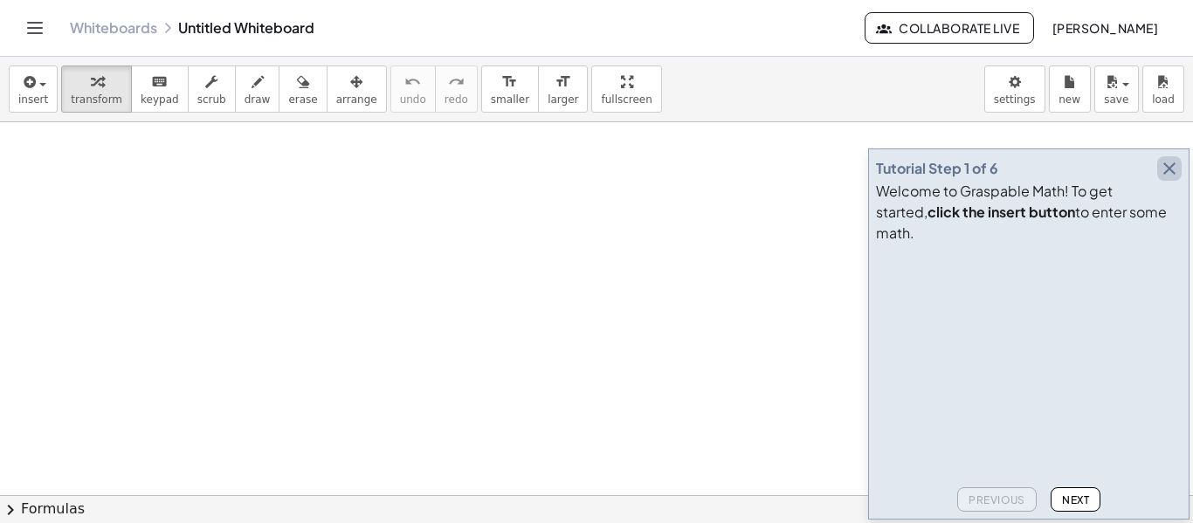
click at [1178, 179] on icon "button" at bounding box center [1169, 168] width 21 height 21
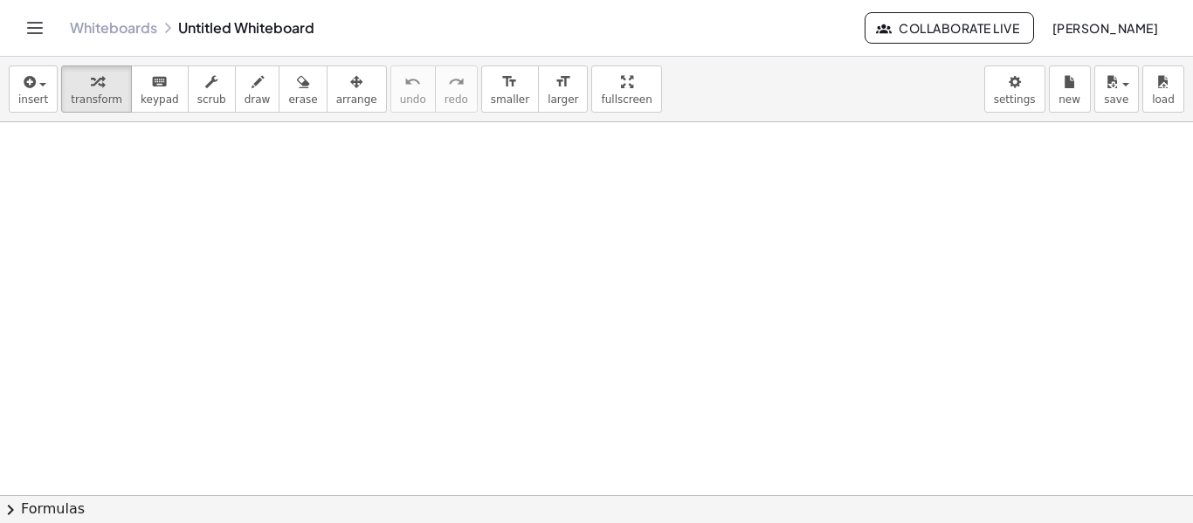
scroll to position [262, 0]
click at [151, 85] on icon "keyboard" at bounding box center [159, 82] width 17 height 21
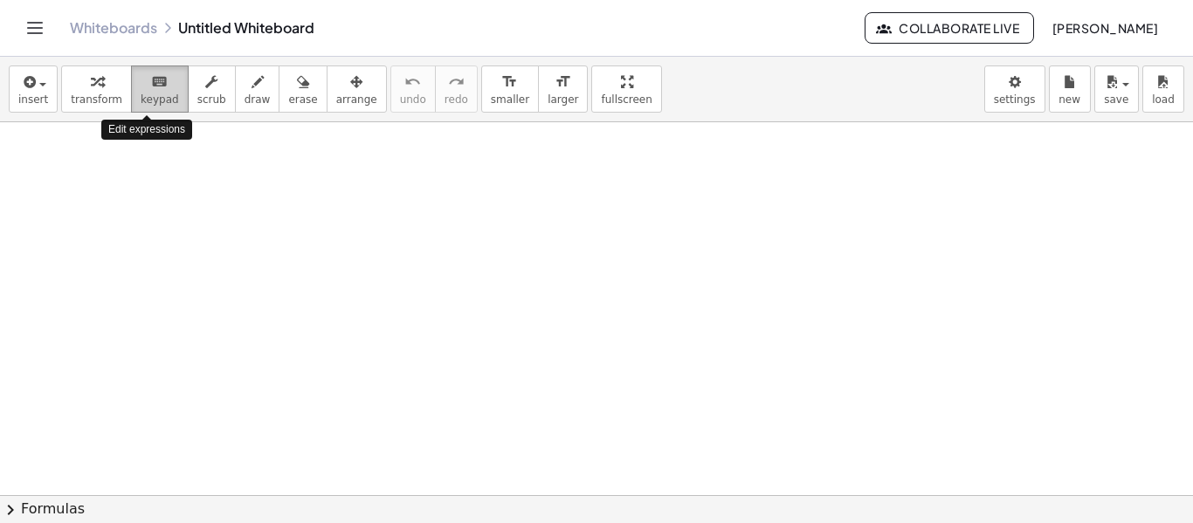
click at [150, 108] on button "keyboard keypad" at bounding box center [160, 88] width 58 height 47
click at [141, 95] on span "keypad" at bounding box center [160, 99] width 38 height 12
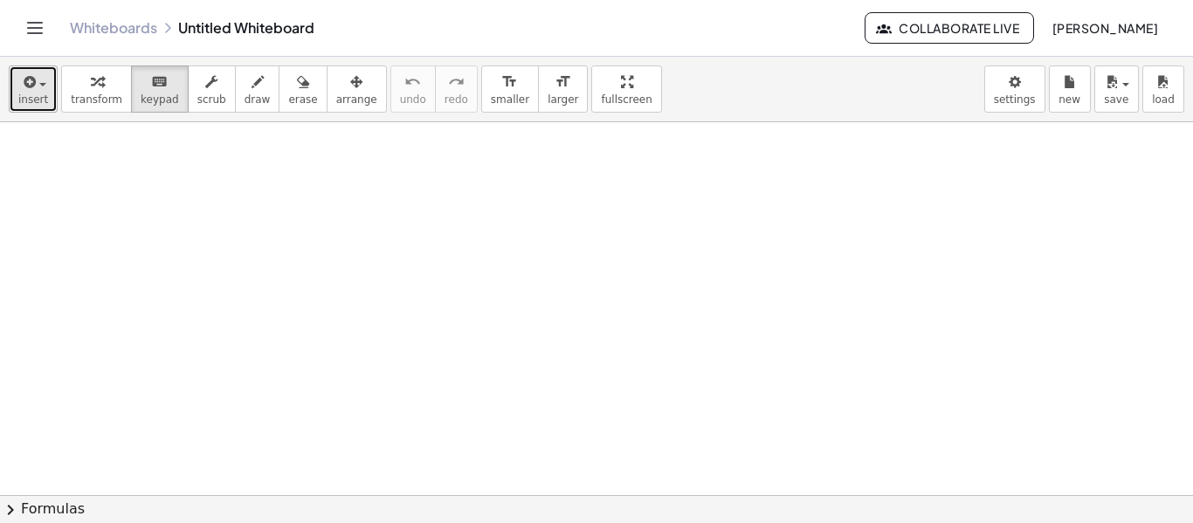
click at [26, 97] on span "insert" at bounding box center [33, 99] width 30 height 12
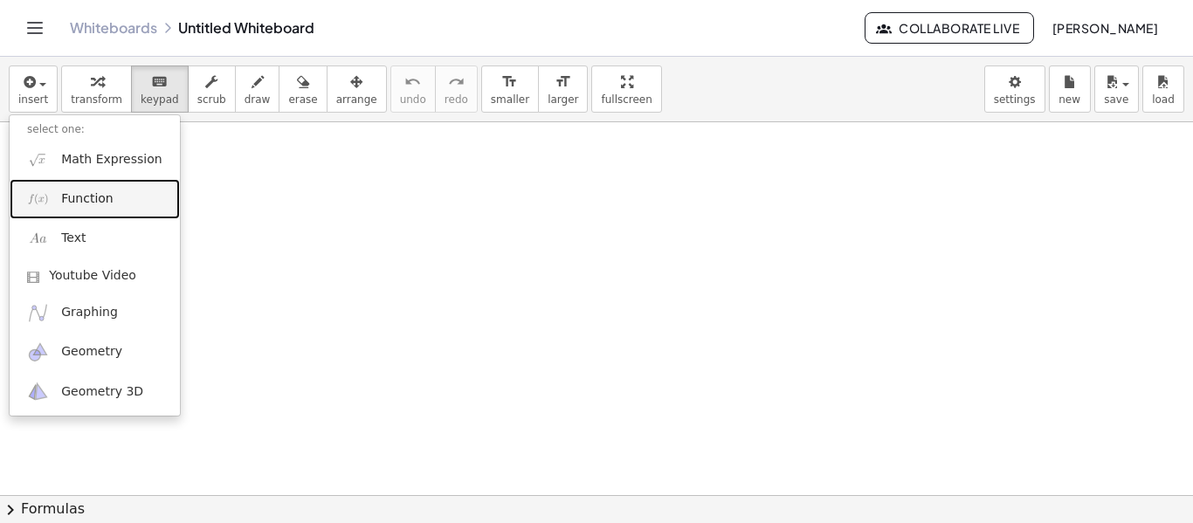
click at [114, 208] on link "Function" at bounding box center [95, 198] width 170 height 39
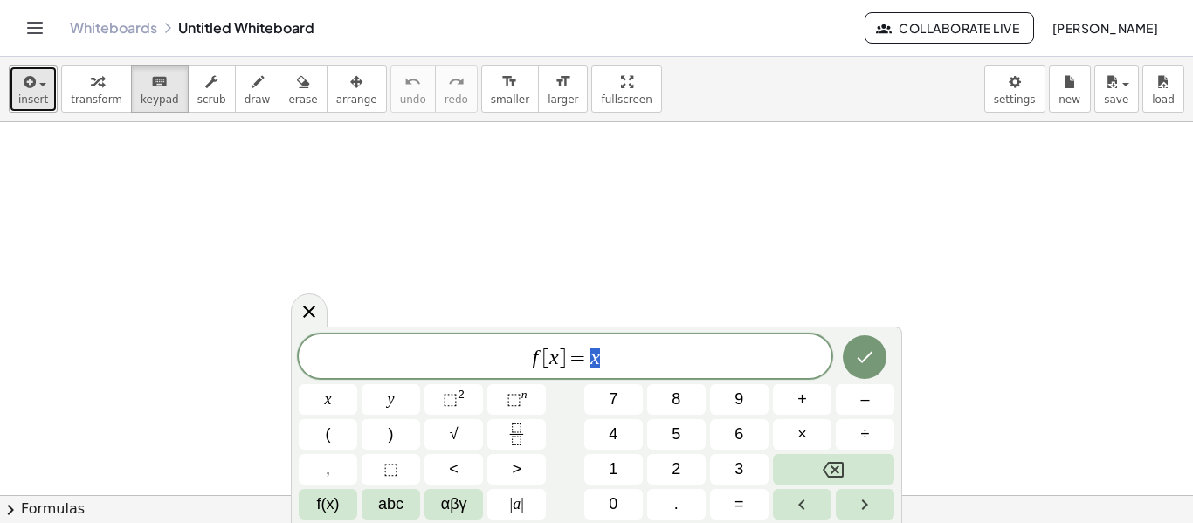
click at [44, 89] on div "button" at bounding box center [33, 81] width 30 height 21
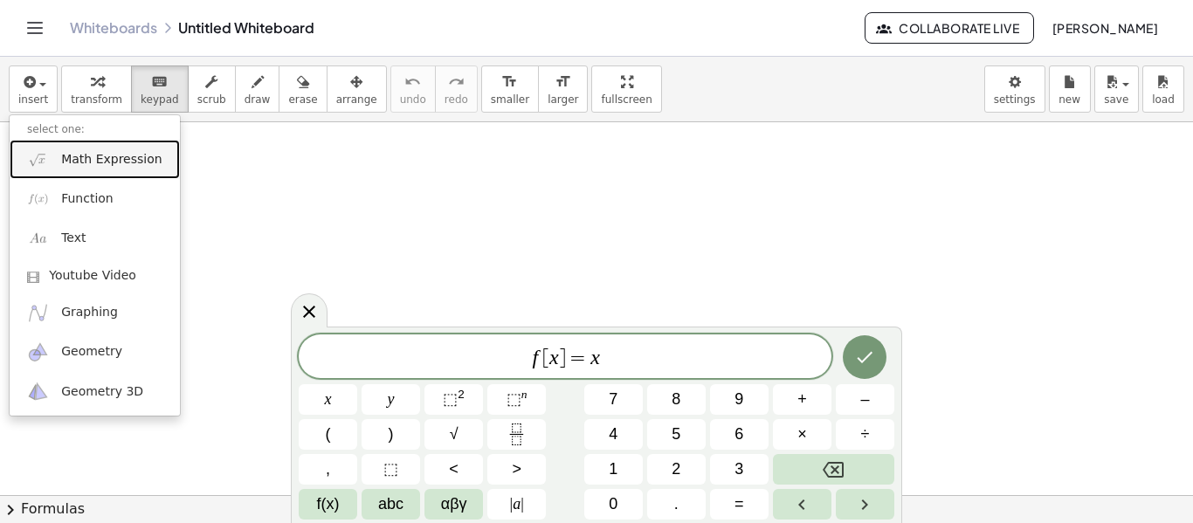
click at [82, 155] on span "Math Expression" at bounding box center [111, 159] width 100 height 17
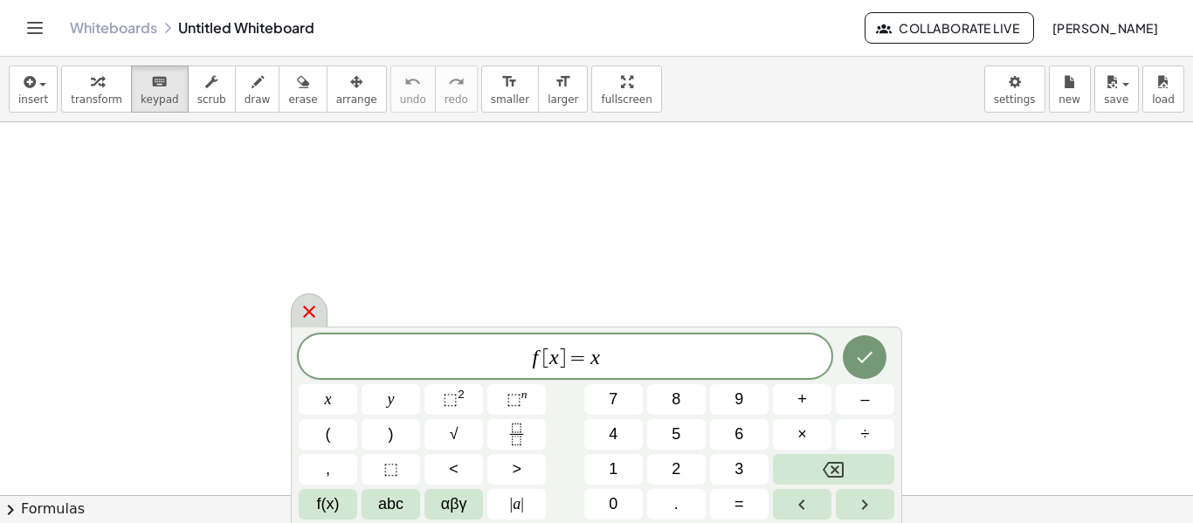
click at [312, 312] on icon at bounding box center [309, 311] width 21 height 21
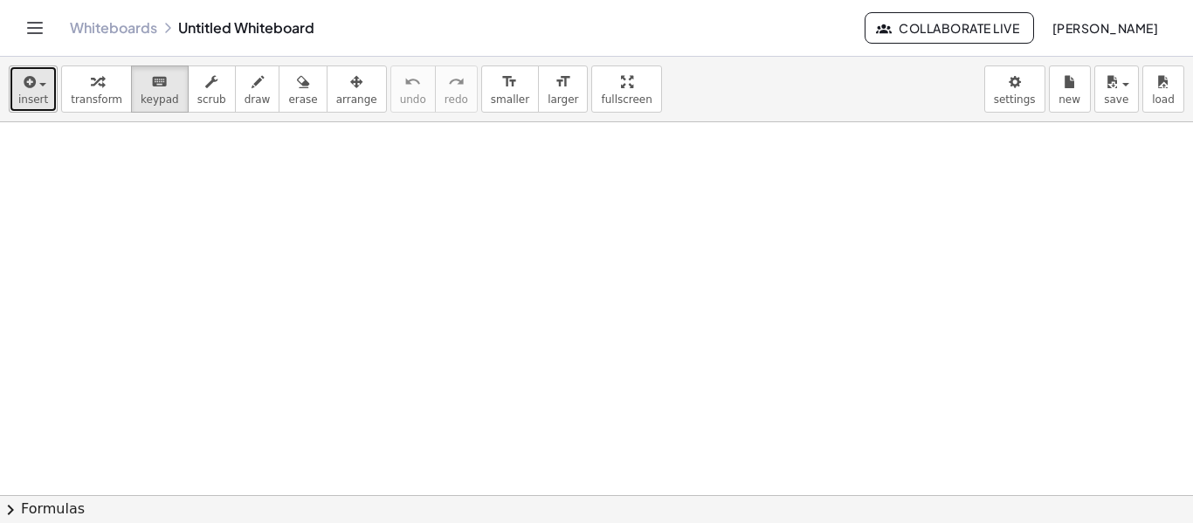
click at [17, 95] on button "insert" at bounding box center [33, 88] width 49 height 47
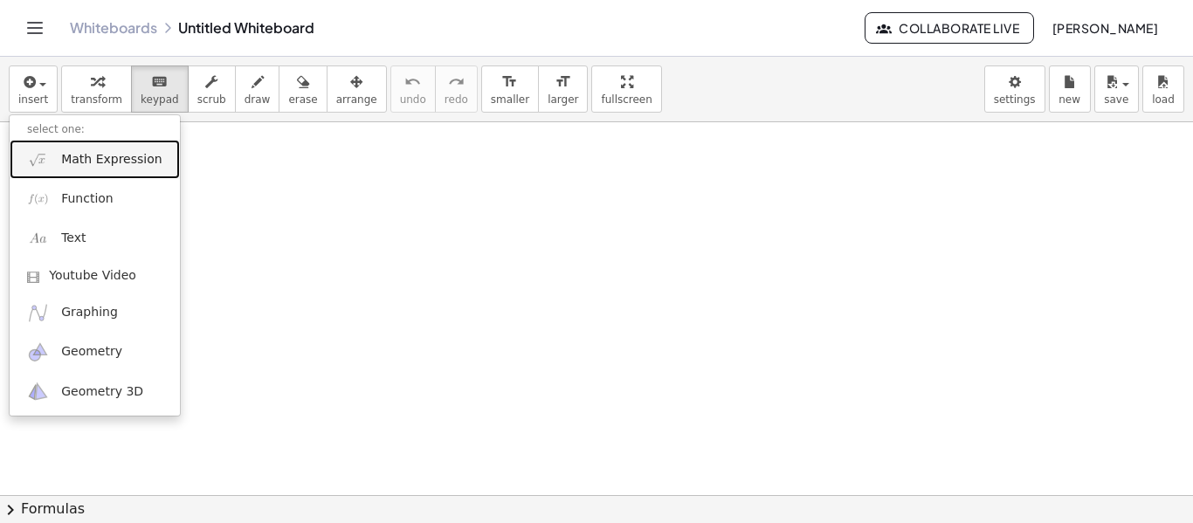
click at [70, 159] on span "Math Expression" at bounding box center [111, 159] width 100 height 17
